Goal: Contribute content

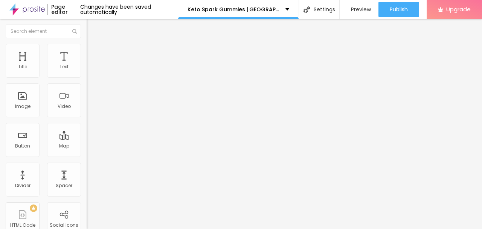
click at [87, 63] on img at bounding box center [89, 61] width 5 height 5
click at [87, 31] on button "Edit Text" at bounding box center [130, 27] width 87 height 17
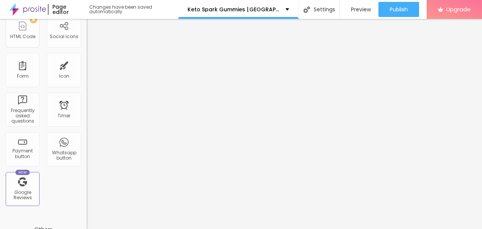
scroll to position [226, 0]
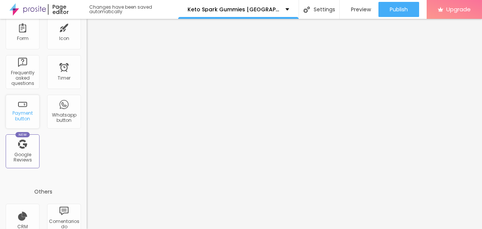
click at [28, 121] on div "Payment button" at bounding box center [23, 115] width 30 height 11
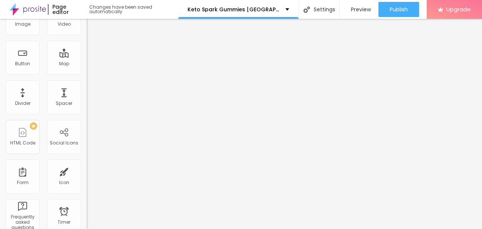
scroll to position [0, 0]
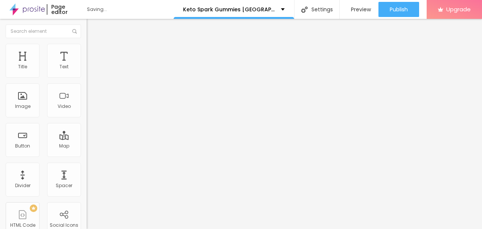
drag, startPoint x: 55, startPoint y: 21, endPoint x: 56, endPoint y: 41, distance: 19.2
click at [87, 40] on div "Edit Text Style Advanced Typography Reset to default Shadow DISABLED Reset to d…" at bounding box center [130, 124] width 87 height 210
click at [87, 44] on li "Advanced" at bounding box center [130, 48] width 87 height 8
click at [87, 31] on button "Edit Text" at bounding box center [130, 27] width 87 height 17
click at [87, 21] on button "Edit Text" at bounding box center [130, 27] width 87 height 17
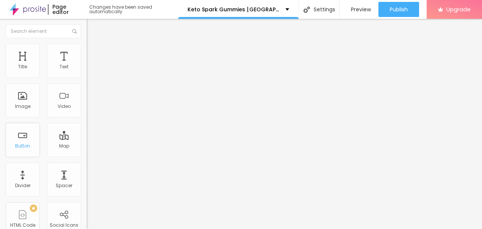
click at [28, 139] on div "Button" at bounding box center [23, 140] width 34 height 34
click at [92, 30] on div "Edit Text" at bounding box center [109, 27] width 34 height 6
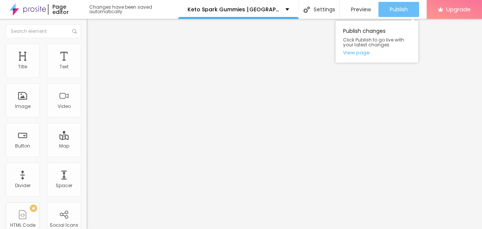
click at [413, 15] on button "Publish" at bounding box center [399, 9] width 41 height 15
